Goal: Information Seeking & Learning: Learn about a topic

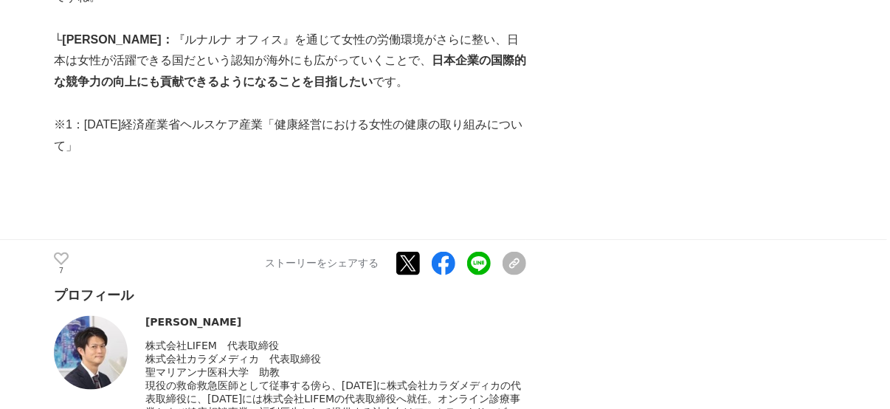
scroll to position [2900, 0]
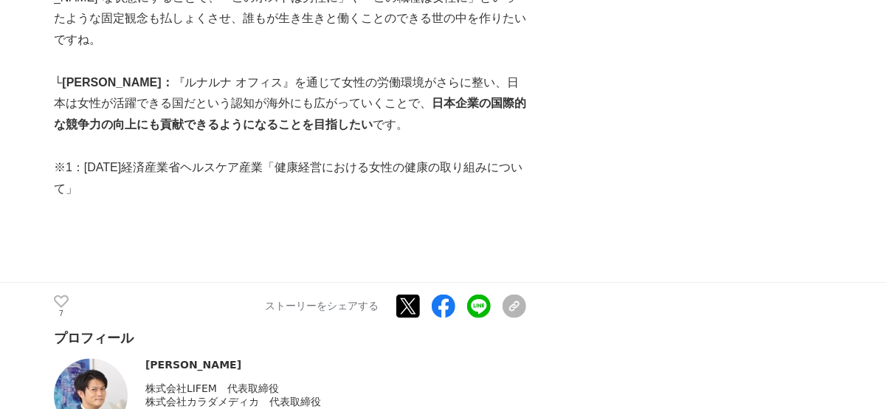
click at [139, 200] on p "※1：[DATE]経済産業省ヘルスケア産業「健康経営における女性の健康の取り組みについて」" at bounding box center [290, 178] width 472 height 43
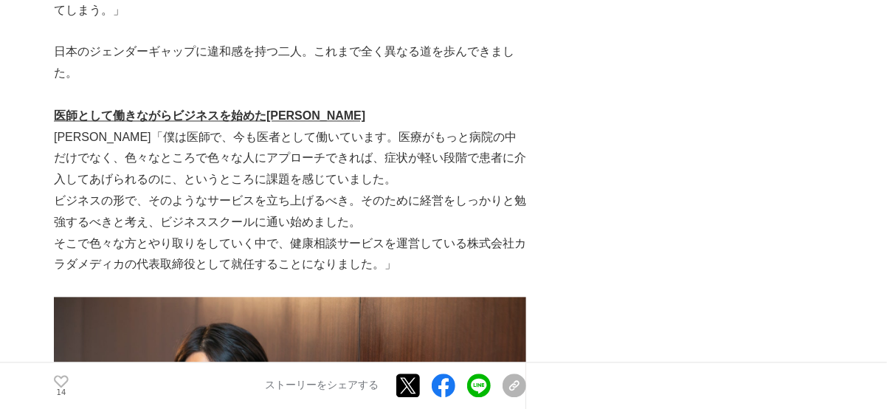
click at [143, 151] on p "菅原「僕は医師で、今も医者として働いています。医療がもっと病院の中だけでなく、色々なところで色々な人にアプローチできれば、症状が軽い段階で患者に介入してあげら…" at bounding box center [290, 159] width 472 height 63
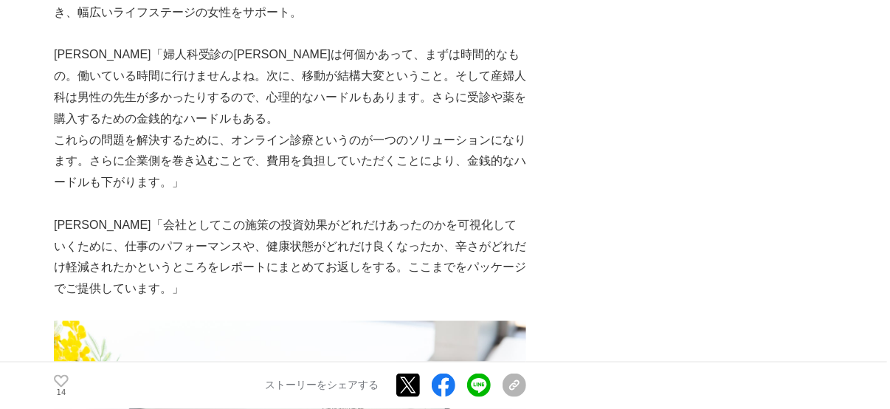
scroll to position [3181, 0]
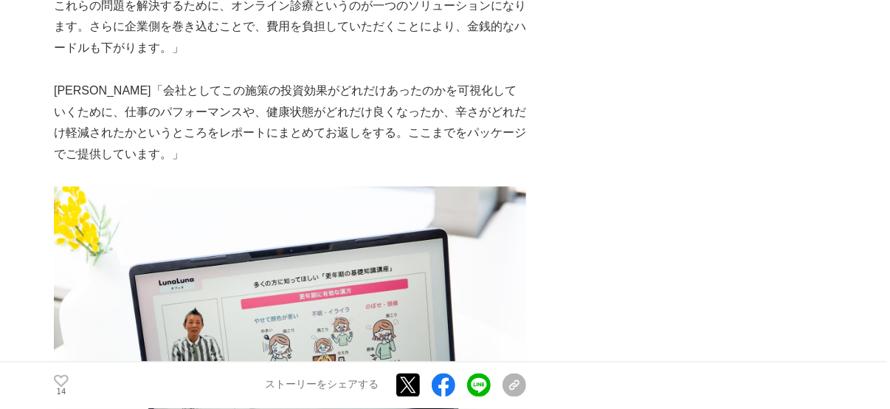
click at [145, 80] on p "野村「会社としてこの施策の投資効果がどれだけあったのかを可視化していくために、仕事のパフォーマンスや、健康状態がどれだけ良くなったか、辛さがどれだけ軽減された…" at bounding box center [290, 122] width 472 height 85
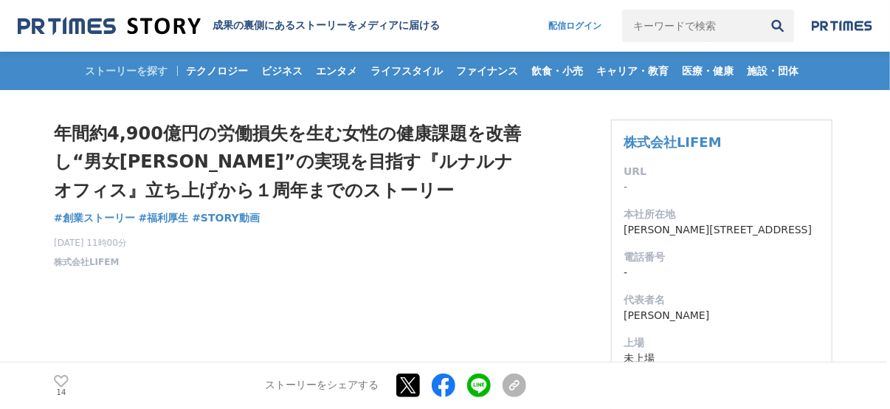
click at [340, 208] on div "年間約4,900億円の労働損失を生む女性の健康課題を改善し“男女公平”の実現を目指す『ルナルナ オフィス』立ち上げから１周年までのストーリー 創業ストーリー …" at bounding box center [290, 194] width 472 height 149
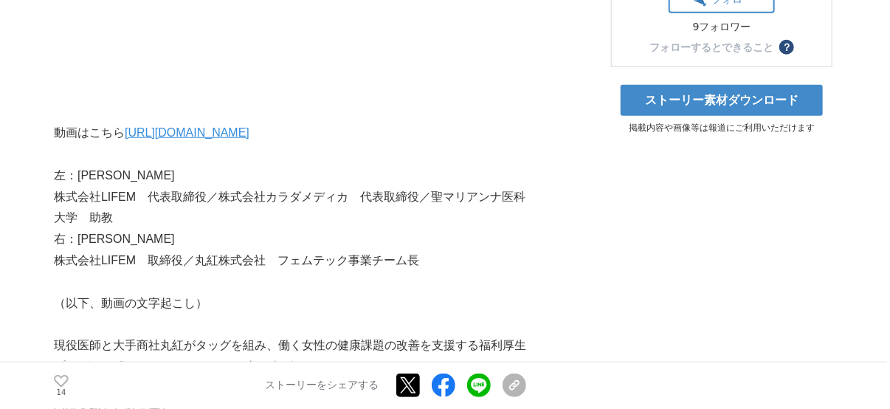
scroll to position [561, 0]
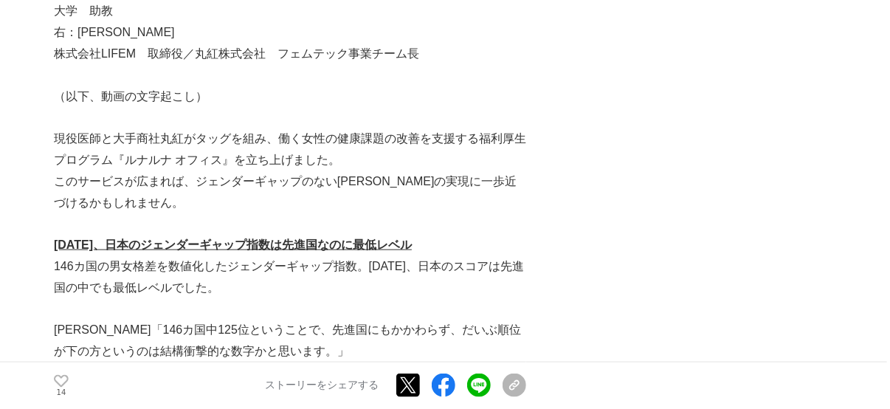
scroll to position [655, 0]
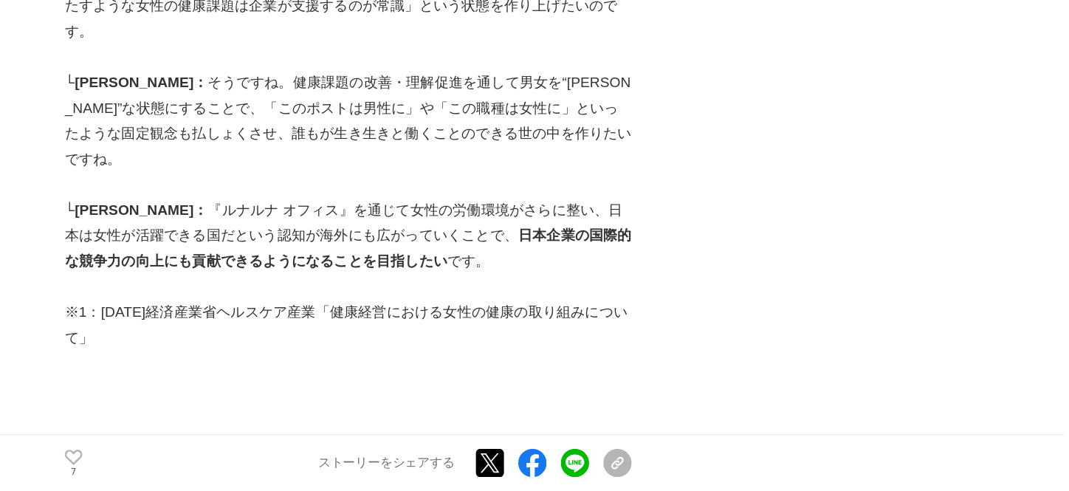
scroll to position [2807, 0]
